Goal: Information Seeking & Learning: Learn about a topic

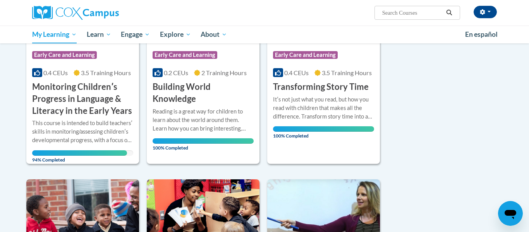
scroll to position [182, 0]
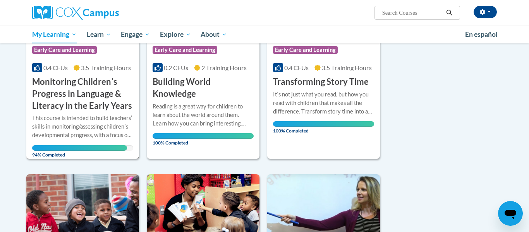
click at [98, 147] on span "94% Completed" at bounding box center [79, 151] width 95 height 12
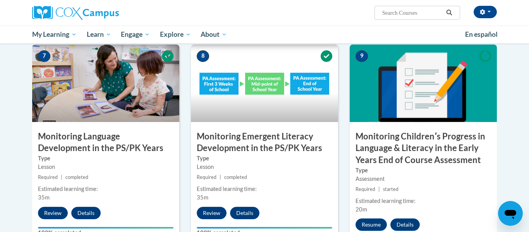
scroll to position [645, 0]
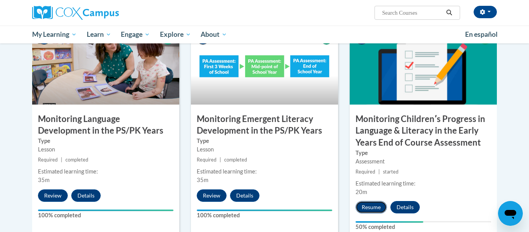
click at [365, 210] on button "Resume" at bounding box center [371, 207] width 31 height 12
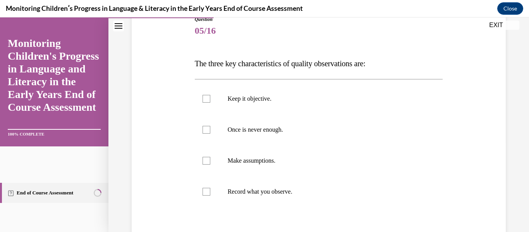
scroll to position [94, 0]
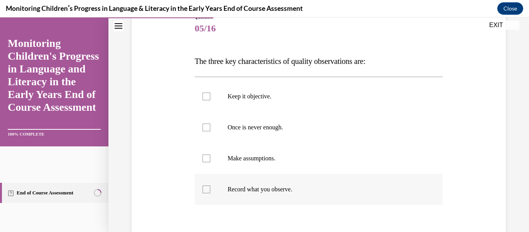
click at [253, 188] on p "Record what you observe." at bounding box center [326, 190] width 196 height 8
click at [210, 188] on input "Record what you observe." at bounding box center [207, 190] width 8 height 8
checkbox input "true"
click at [215, 131] on label "Once is never enough." at bounding box center [319, 127] width 248 height 31
click at [210, 131] on input "Once is never enough." at bounding box center [207, 128] width 8 height 8
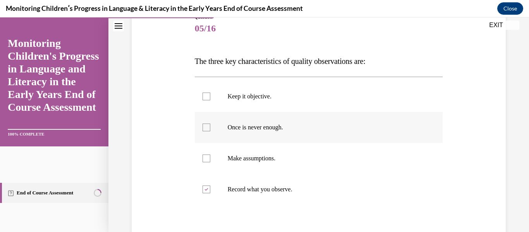
checkbox input "true"
click at [205, 88] on label "Keep it objective." at bounding box center [319, 96] width 248 height 31
click at [205, 93] on input "Keep it objective." at bounding box center [207, 97] width 8 height 8
checkbox input "true"
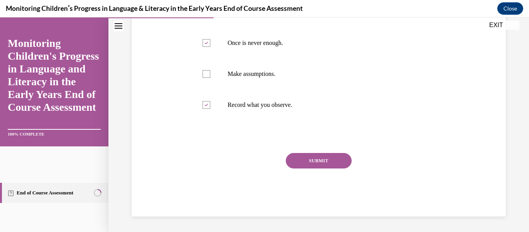
click at [307, 163] on button "SUBMIT" at bounding box center [319, 161] width 66 height 16
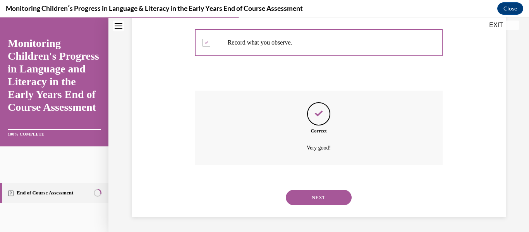
scroll to position [241, 0]
click at [315, 196] on button "NEXT" at bounding box center [319, 198] width 66 height 16
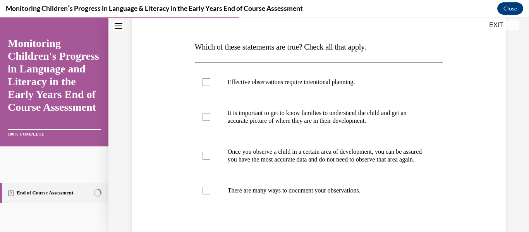
scroll to position [109, 0]
click at [209, 76] on label "Effective observations require intentional planning." at bounding box center [319, 81] width 248 height 31
click at [209, 78] on input "Effective observations require intentional planning." at bounding box center [207, 82] width 8 height 8
checkbox input "true"
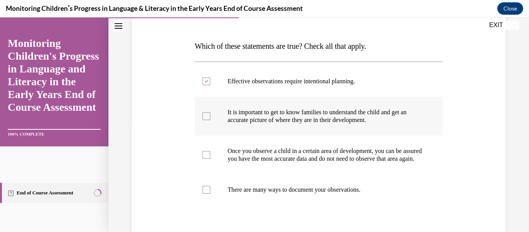
click at [211, 112] on label "It is important to get to know families to understand the child and get an accu…" at bounding box center [319, 116] width 248 height 39
click at [210, 112] on input "It is important to get to know families to understand the child and get an accu…" at bounding box center [207, 116] width 8 height 8
checkbox input "true"
click at [211, 184] on label "There are many ways to document your observations." at bounding box center [319, 189] width 248 height 31
click at [210, 186] on input "There are many ways to document your observations." at bounding box center [207, 190] width 8 height 8
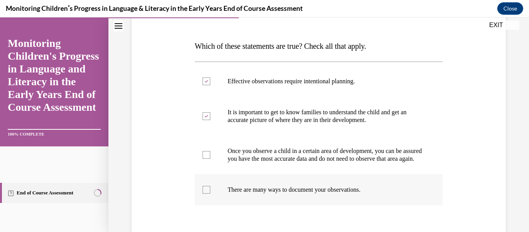
checkbox input "true"
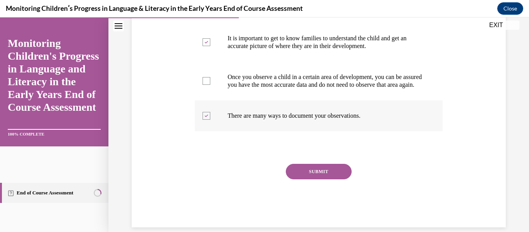
scroll to position [202, 0]
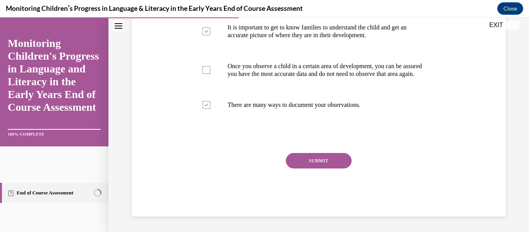
click at [295, 163] on button "SUBMIT" at bounding box center [319, 161] width 66 height 16
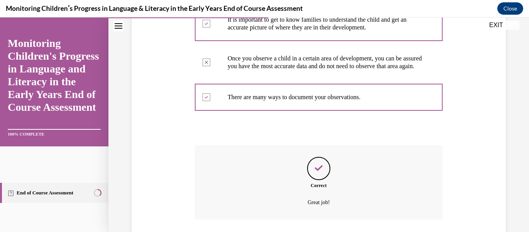
scroll to position [265, 0]
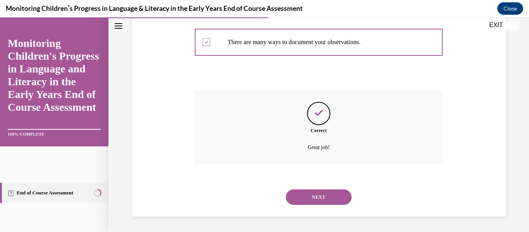
click at [304, 196] on button "NEXT" at bounding box center [319, 198] width 66 height 16
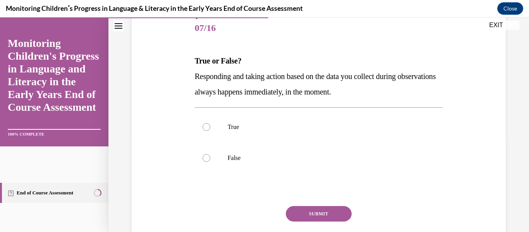
scroll to position [97, 0]
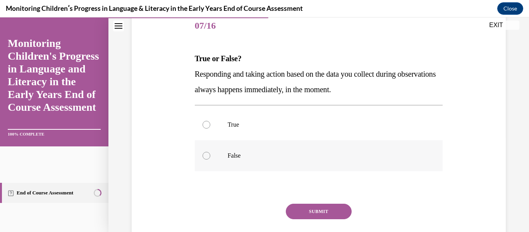
click at [208, 156] on div at bounding box center [207, 156] width 8 height 8
click at [208, 156] on input "False" at bounding box center [207, 156] width 8 height 8
radio input "true"
click at [312, 210] on button "SUBMIT" at bounding box center [319, 212] width 66 height 16
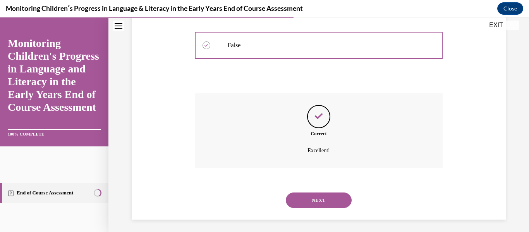
scroll to position [210, 0]
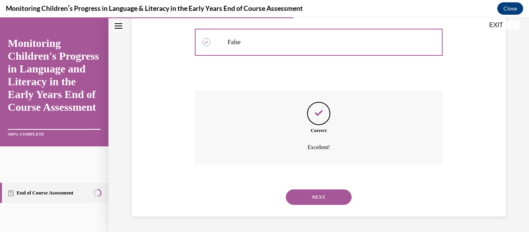
click at [302, 191] on button "NEXT" at bounding box center [319, 198] width 66 height 16
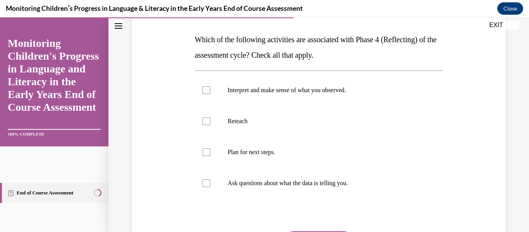
scroll to position [119, 0]
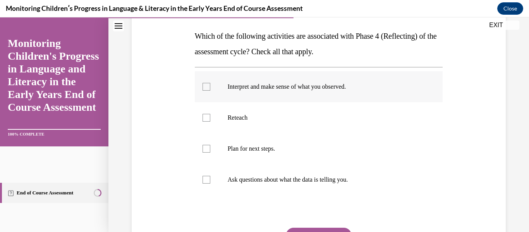
click at [207, 79] on label "Interpret and make sense of what you observed." at bounding box center [319, 86] width 248 height 31
click at [207, 83] on input "Interpret and make sense of what you observed." at bounding box center [207, 87] width 8 height 8
checkbox input "true"
click at [202, 192] on label "Ask questions about what the data is telling you." at bounding box center [319, 179] width 248 height 31
click at [203, 184] on input "Ask questions about what the data is telling you." at bounding box center [207, 180] width 8 height 8
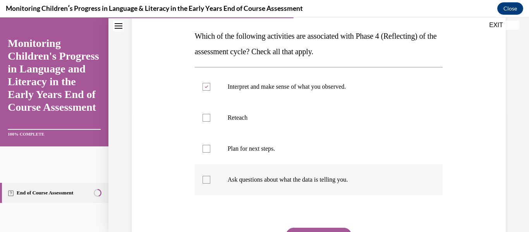
checkbox input "true"
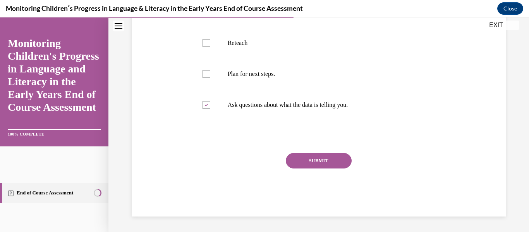
click at [306, 152] on div "Question 08/16 Which of the following activities are associated with Phase 4 (R…" at bounding box center [319, 65] width 248 height 303
click at [303, 155] on button "SUBMIT" at bounding box center [319, 161] width 66 height 16
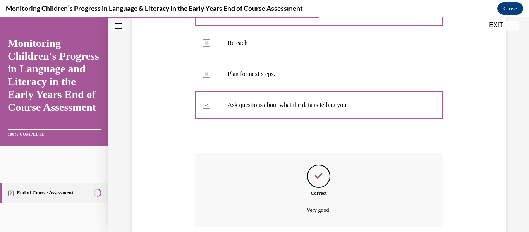
scroll to position [257, 0]
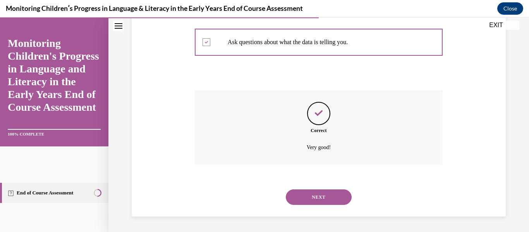
click at [304, 191] on button "NEXT" at bounding box center [319, 198] width 66 height 16
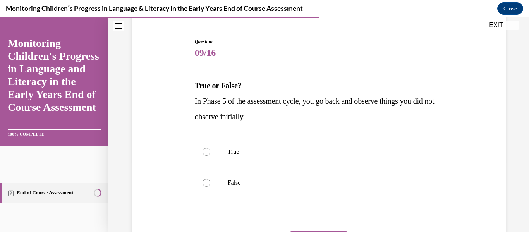
scroll to position [69, 0]
click at [207, 187] on div at bounding box center [207, 184] width 8 height 8
click at [207, 187] on input "False" at bounding box center [207, 184] width 8 height 8
radio input "true"
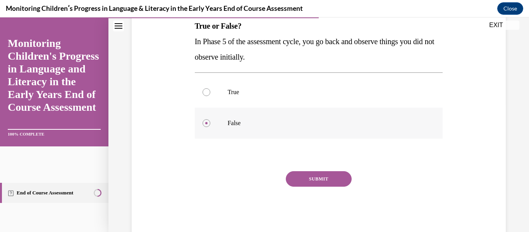
scroll to position [148, 0]
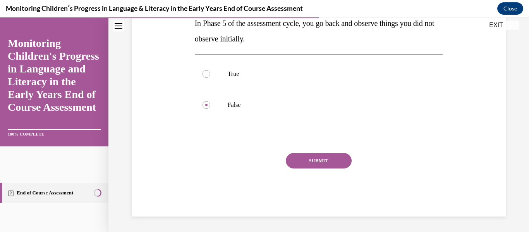
click at [314, 163] on button "SUBMIT" at bounding box center [319, 161] width 66 height 16
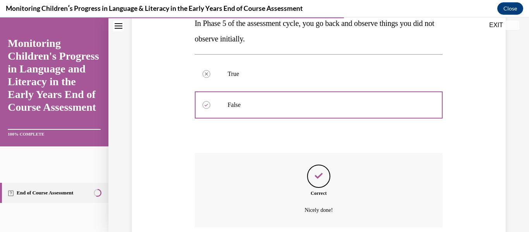
scroll to position [210, 0]
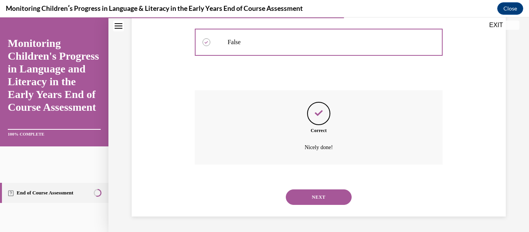
click at [307, 184] on div "NEXT" at bounding box center [319, 197] width 248 height 31
click at [300, 200] on button "NEXT" at bounding box center [319, 198] width 66 height 16
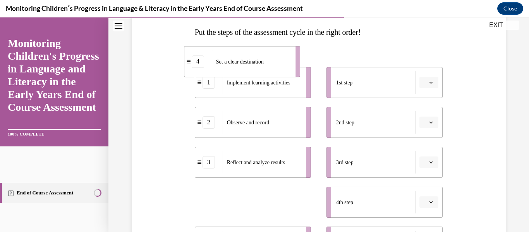
scroll to position [116, 0]
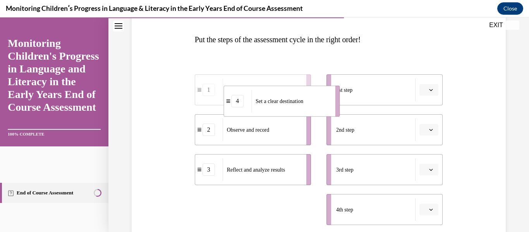
drag, startPoint x: 289, startPoint y: 179, endPoint x: 318, endPoint y: 98, distance: 86.3
click at [318, 98] on div "Set a clear destination" at bounding box center [291, 101] width 79 height 22
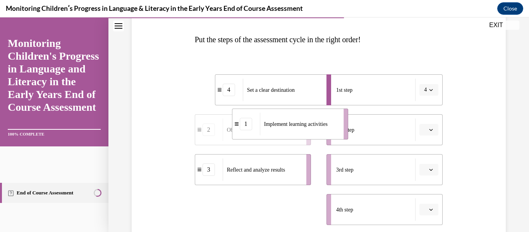
drag, startPoint x: 279, startPoint y: 205, endPoint x: 316, endPoint y: 103, distance: 108.6
click at [316, 103] on ul "4 Set a clear destination 2 Observe and record 3 Reflect and analyze results 1 …" at bounding box center [257, 169] width 124 height 191
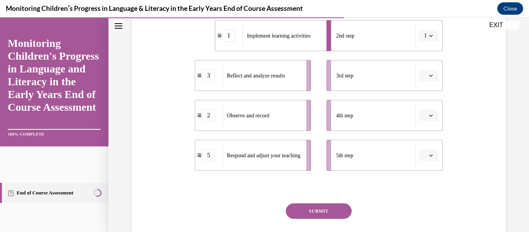
scroll to position [212, 0]
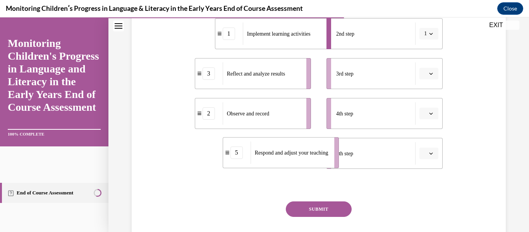
drag, startPoint x: 278, startPoint y: 160, endPoint x: 305, endPoint y: 159, distance: 27.9
click at [305, 157] on span "Respond and adjust your teaching" at bounding box center [292, 153] width 74 height 8
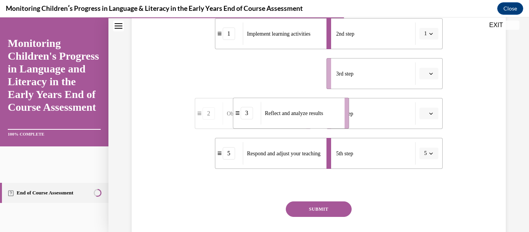
drag, startPoint x: 268, startPoint y: 72, endPoint x: 309, endPoint y: 112, distance: 57.3
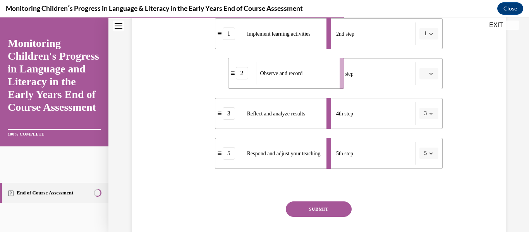
drag, startPoint x: 275, startPoint y: 67, endPoint x: 308, endPoint y: 66, distance: 33.3
click at [308, 66] on div "Observe and record" at bounding box center [295, 73] width 79 height 22
click at [307, 210] on button "SUBMIT" at bounding box center [319, 210] width 66 height 16
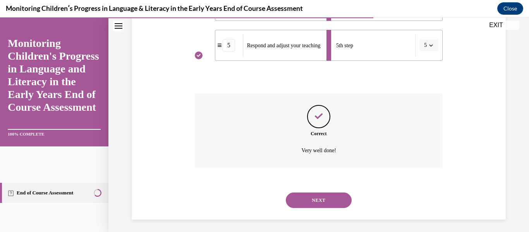
scroll to position [323, 0]
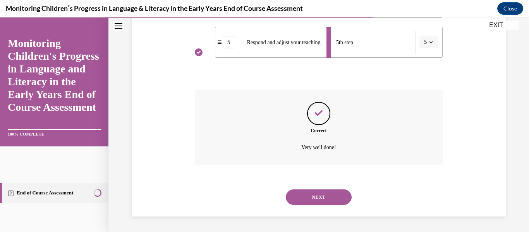
click at [318, 196] on button "NEXT" at bounding box center [319, 198] width 66 height 16
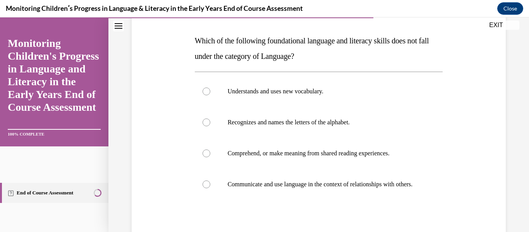
scroll to position [116, 0]
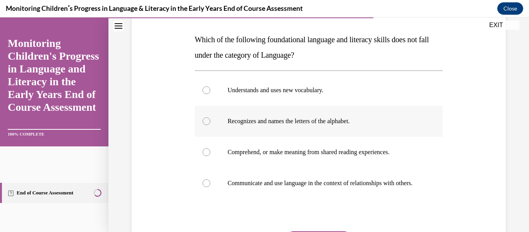
click at [225, 118] on label "Recognizes and names the letters of the alphabet." at bounding box center [319, 121] width 248 height 31
click at [210, 118] on input "Recognizes and names the letters of the alphabet." at bounding box center [207, 121] width 8 height 8
radio input "true"
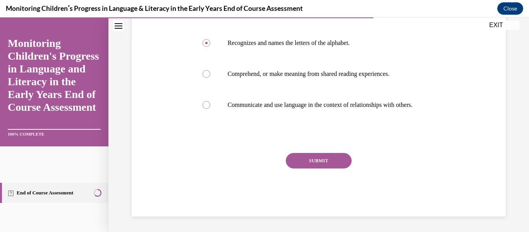
click at [309, 163] on button "SUBMIT" at bounding box center [319, 161] width 66 height 16
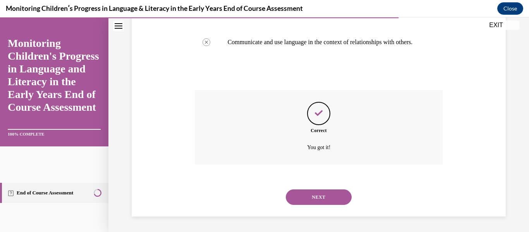
scroll to position [265, 0]
click at [310, 191] on button "NEXT" at bounding box center [319, 198] width 66 height 16
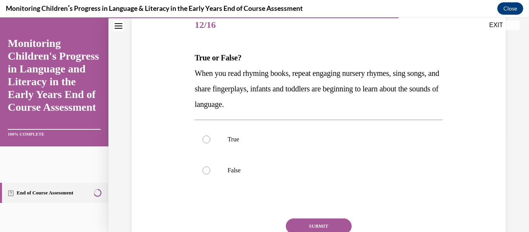
scroll to position [98, 0]
click at [211, 157] on label "False" at bounding box center [319, 169] width 248 height 31
click at [210, 166] on input "False" at bounding box center [207, 170] width 8 height 8
radio input "true"
click at [203, 143] on label "True" at bounding box center [319, 138] width 248 height 31
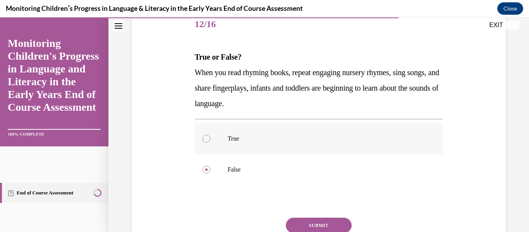
click at [203, 143] on input "True" at bounding box center [207, 139] width 8 height 8
radio input "true"
click at [298, 220] on button "SUBMIT" at bounding box center [319, 226] width 66 height 16
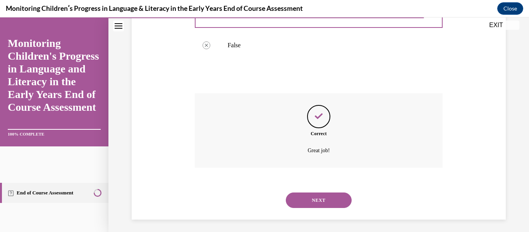
scroll to position [226, 0]
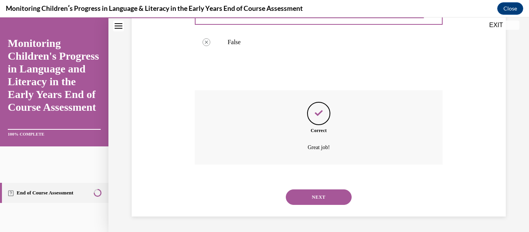
click at [302, 196] on button "NEXT" at bounding box center [319, 198] width 66 height 16
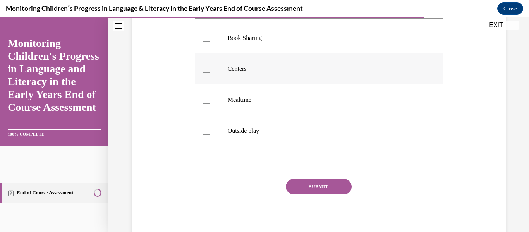
scroll to position [190, 0]
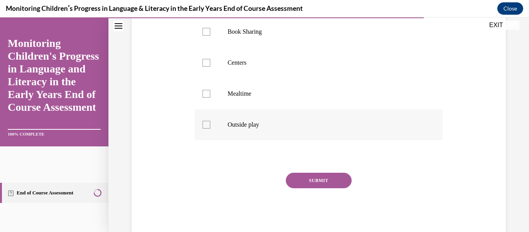
click at [226, 128] on label "Outside play" at bounding box center [319, 124] width 248 height 31
click at [210, 128] on input "Outside play" at bounding box center [207, 125] width 8 height 8
checkbox input "true"
click at [212, 86] on label "Mealtime" at bounding box center [319, 93] width 248 height 31
click at [210, 90] on input "Mealtime" at bounding box center [207, 94] width 8 height 8
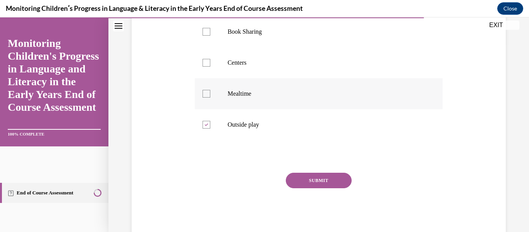
checkbox input "true"
click at [205, 65] on div at bounding box center [207, 63] width 8 height 8
click at [205, 65] on input "Centers" at bounding box center [207, 63] width 8 height 8
checkbox input "true"
click at [202, 39] on label "Book Sharing" at bounding box center [319, 31] width 248 height 31
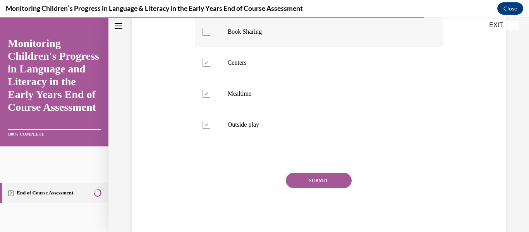
click at [203, 36] on input "Book Sharing" at bounding box center [207, 32] width 8 height 8
checkbox input "true"
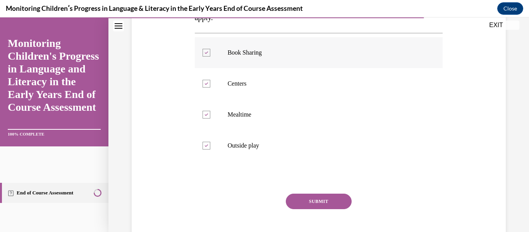
scroll to position [168, 0]
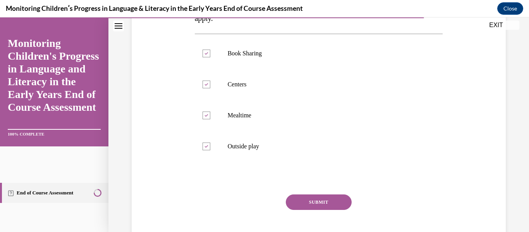
click at [296, 203] on button "SUBMIT" at bounding box center [319, 203] width 66 height 16
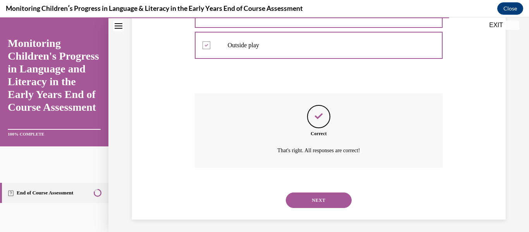
scroll to position [272, 0]
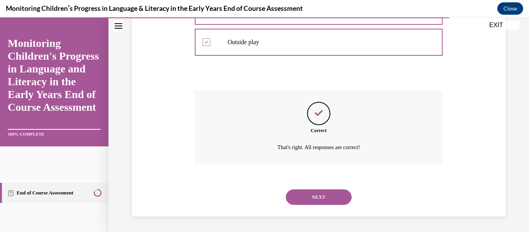
click at [299, 201] on button "NEXT" at bounding box center [319, 198] width 66 height 16
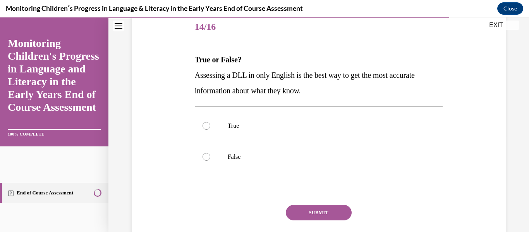
scroll to position [97, 0]
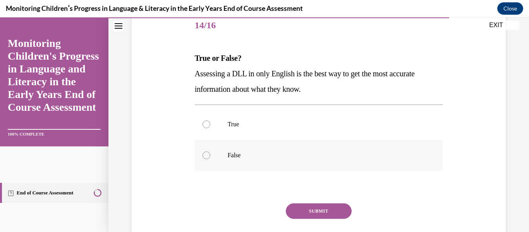
click at [202, 161] on label "False" at bounding box center [319, 155] width 248 height 31
click at [203, 159] on input "False" at bounding box center [207, 156] width 8 height 8
radio input "true"
click at [302, 220] on div "SUBMIT" at bounding box center [319, 222] width 248 height 39
click at [299, 210] on button "SUBMIT" at bounding box center [319, 211] width 66 height 16
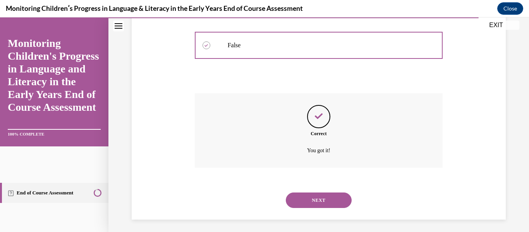
scroll to position [210, 0]
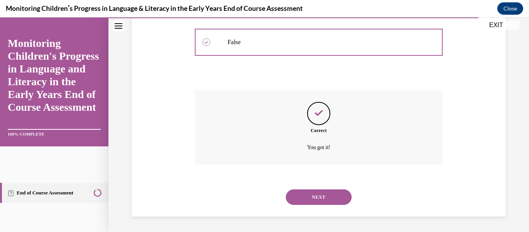
click at [303, 191] on button "NEXT" at bounding box center [319, 198] width 66 height 16
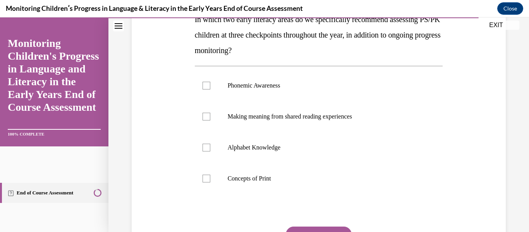
scroll to position [138, 0]
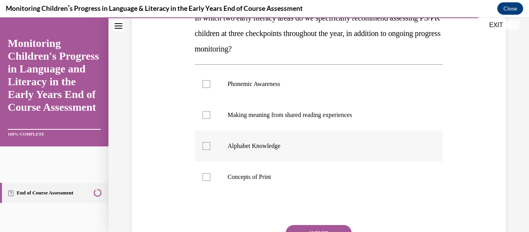
click at [231, 147] on p "Alphabet Knowledge" at bounding box center [326, 146] width 196 height 8
click at [210, 147] on input "Alphabet Knowledge" at bounding box center [207, 146] width 8 height 8
checkbox input "true"
click at [221, 77] on label "Phonemic Awareness" at bounding box center [319, 84] width 248 height 31
click at [210, 80] on input "Phonemic Awareness" at bounding box center [207, 84] width 8 height 8
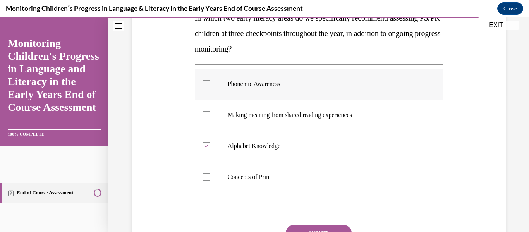
checkbox input "true"
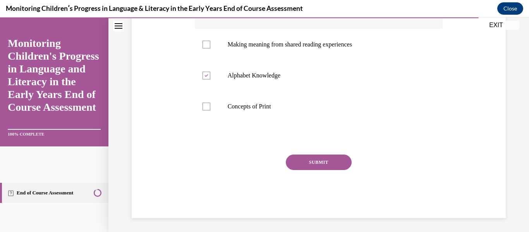
scroll to position [210, 0]
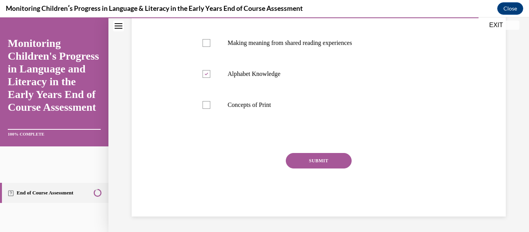
click at [303, 157] on button "SUBMIT" at bounding box center [319, 161] width 66 height 16
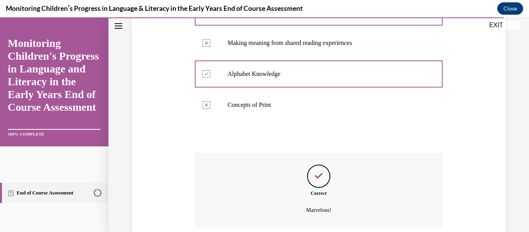
scroll to position [272, 0]
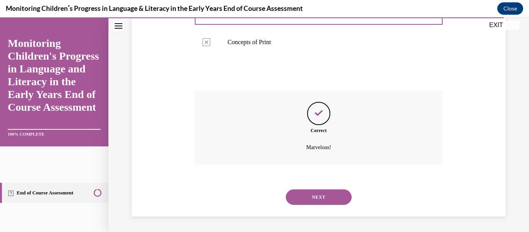
click at [312, 198] on button "NEXT" at bounding box center [319, 198] width 66 height 16
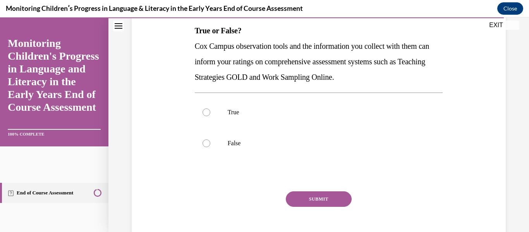
scroll to position [127, 0]
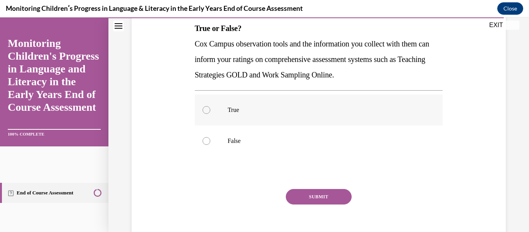
click at [211, 107] on label "True" at bounding box center [319, 110] width 248 height 31
click at [210, 107] on input "True" at bounding box center [207, 110] width 8 height 8
radio input "true"
click at [309, 197] on button "SUBMIT" at bounding box center [319, 197] width 66 height 16
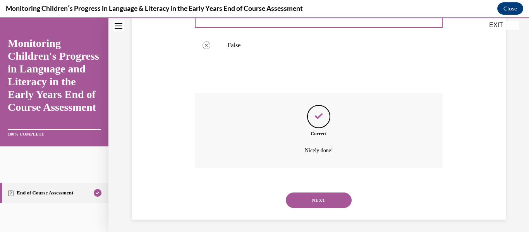
scroll to position [226, 0]
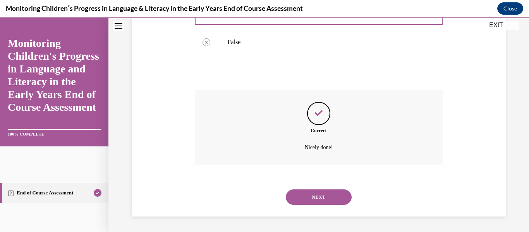
click at [307, 198] on button "NEXT" at bounding box center [319, 198] width 66 height 16
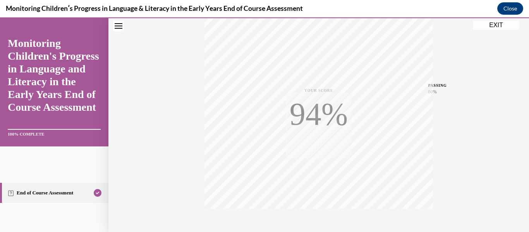
scroll to position [183, 0]
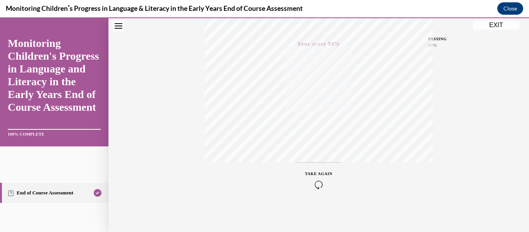
click at [479, 23] on button "EXIT" at bounding box center [496, 25] width 47 height 9
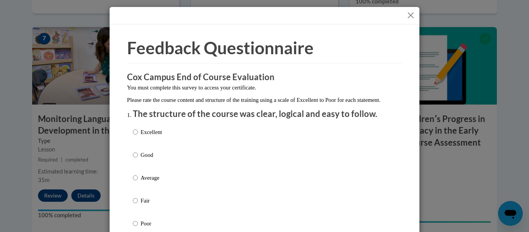
click at [414, 16] on button "Close" at bounding box center [411, 15] width 10 height 10
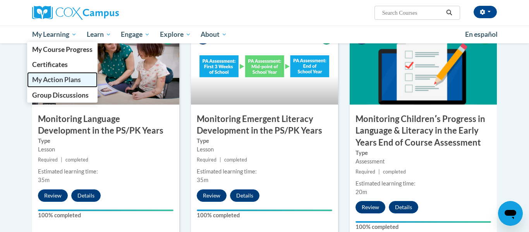
click at [76, 82] on span "My Action Plans" at bounding box center [56, 80] width 49 height 8
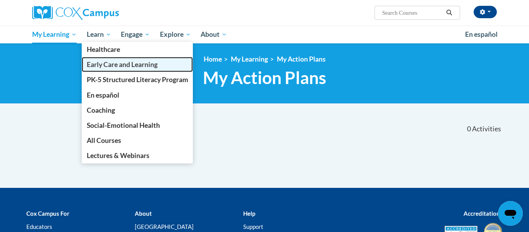
click at [100, 67] on span "Early Care and Learning" at bounding box center [122, 64] width 71 height 8
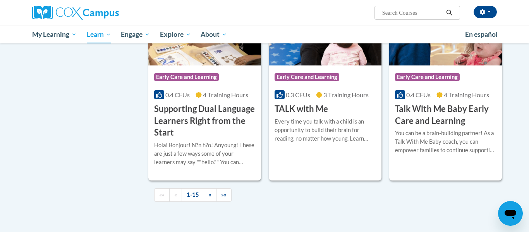
scroll to position [1100, 0]
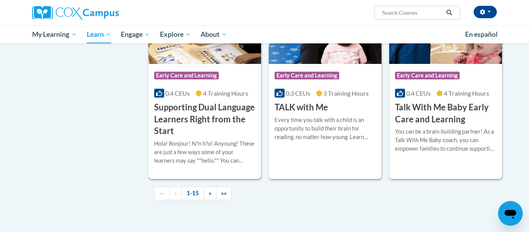
click at [204, 137] on h3 "Supporting Dual Language Learners Right from the Start" at bounding box center [204, 120] width 101 height 36
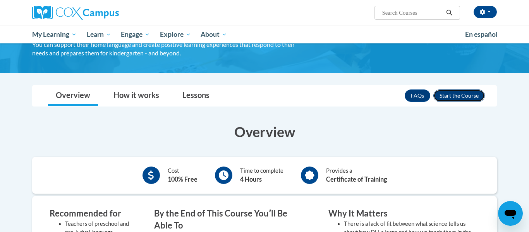
click at [459, 98] on button "Enroll" at bounding box center [460, 96] width 52 height 12
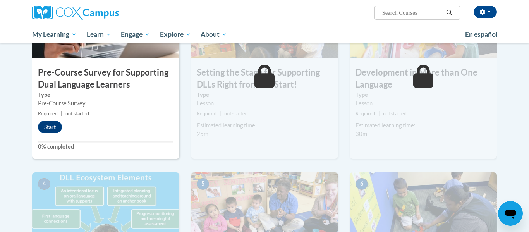
scroll to position [261, 0]
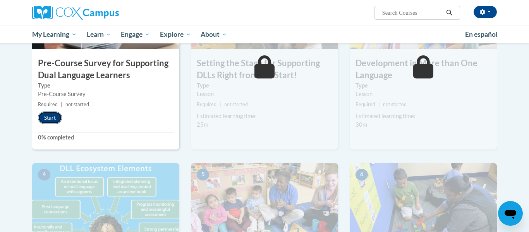
click at [50, 121] on button "Start" at bounding box center [50, 118] width 24 height 12
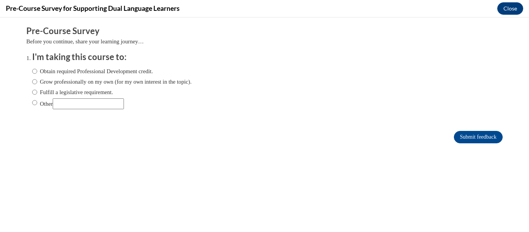
scroll to position [0, 0]
click at [38, 75] on label "Obtain required Professional Development credit." at bounding box center [92, 71] width 121 height 9
click at [37, 75] on input "Obtain required Professional Development credit." at bounding box center [34, 71] width 5 height 9
radio input "true"
click at [476, 140] on input "Submit feedback" at bounding box center [478, 137] width 49 height 12
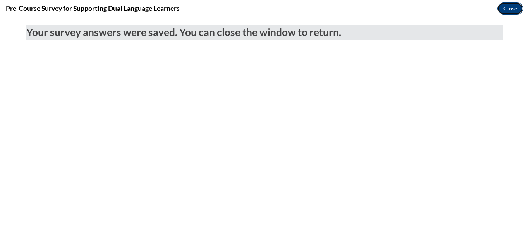
click at [511, 12] on button "Close" at bounding box center [511, 8] width 26 height 12
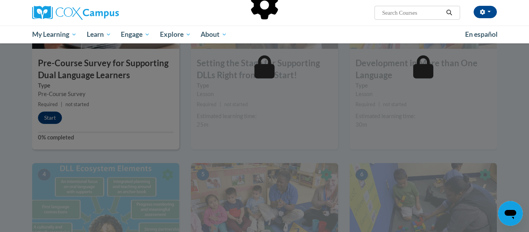
click at [42, 37] on div at bounding box center [264, 44] width 465 height 147
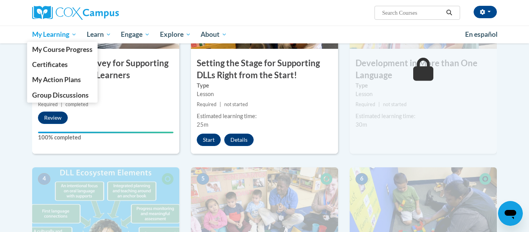
click at [41, 35] on span "My Learning" at bounding box center [54, 34] width 45 height 9
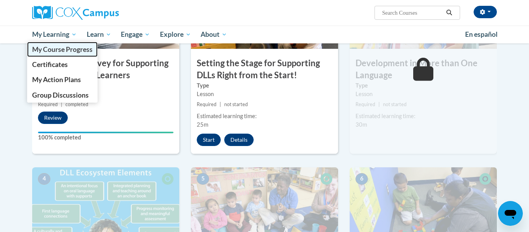
click at [41, 48] on span "My Course Progress" at bounding box center [62, 49] width 60 height 8
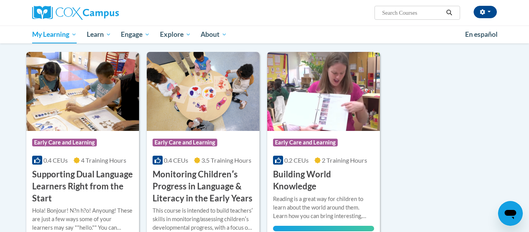
scroll to position [99, 0]
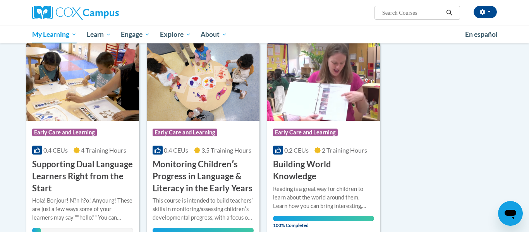
click at [220, 176] on h3 "Monitoring Childrenʹs Progress in Language & Literacy in the Early Years" at bounding box center [203, 177] width 101 height 36
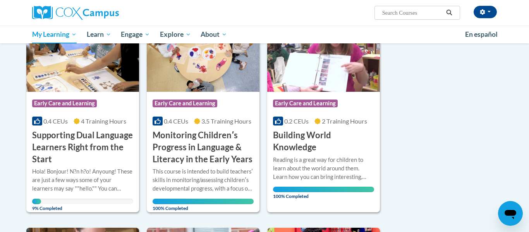
scroll to position [129, 0]
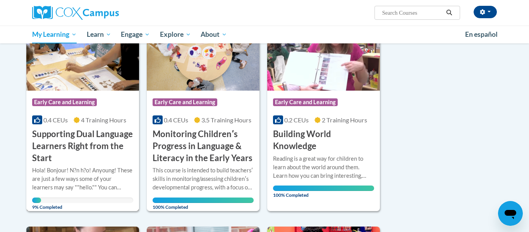
click at [79, 145] on h3 "Supporting Dual Language Learners Right from the Start" at bounding box center [82, 146] width 101 height 36
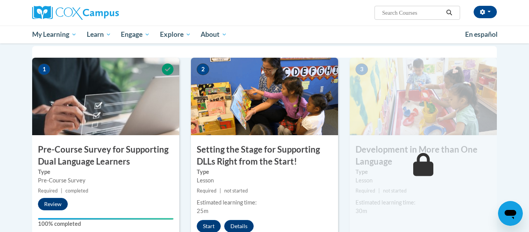
scroll to position [215, 0]
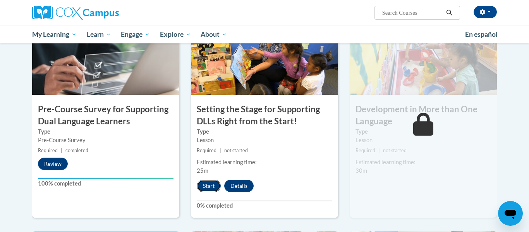
click at [202, 184] on button "Start" at bounding box center [209, 186] width 24 height 12
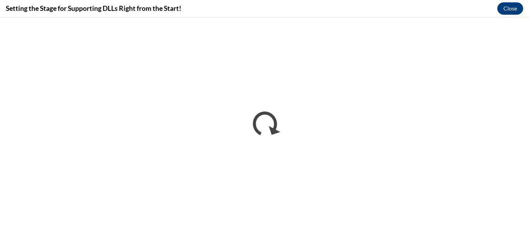
scroll to position [0, 0]
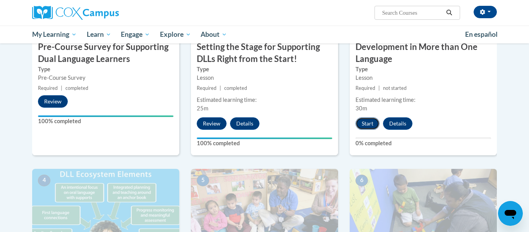
click at [365, 127] on button "Start" at bounding box center [368, 123] width 24 height 12
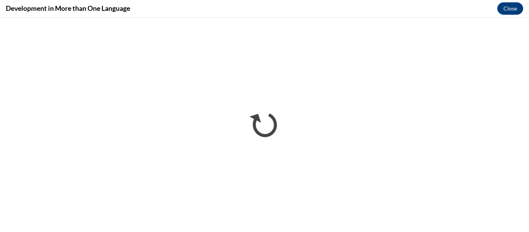
click at [298, 9] on div "Development in More than One Language Close" at bounding box center [264, 8] width 529 height 17
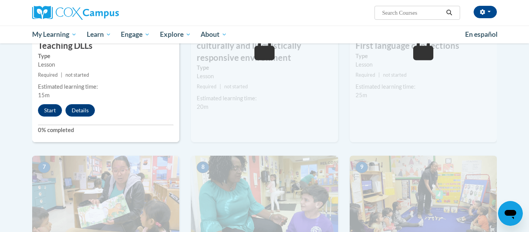
scroll to position [500, 0]
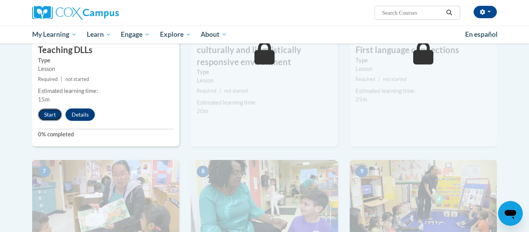
click at [47, 117] on button "Start" at bounding box center [50, 115] width 24 height 12
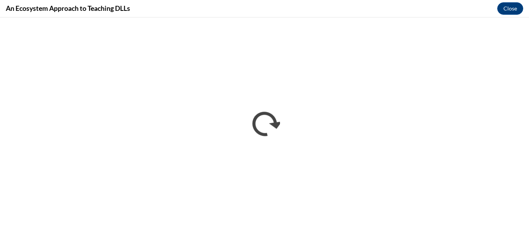
scroll to position [0, 0]
